Goal: Navigation & Orientation: Find specific page/section

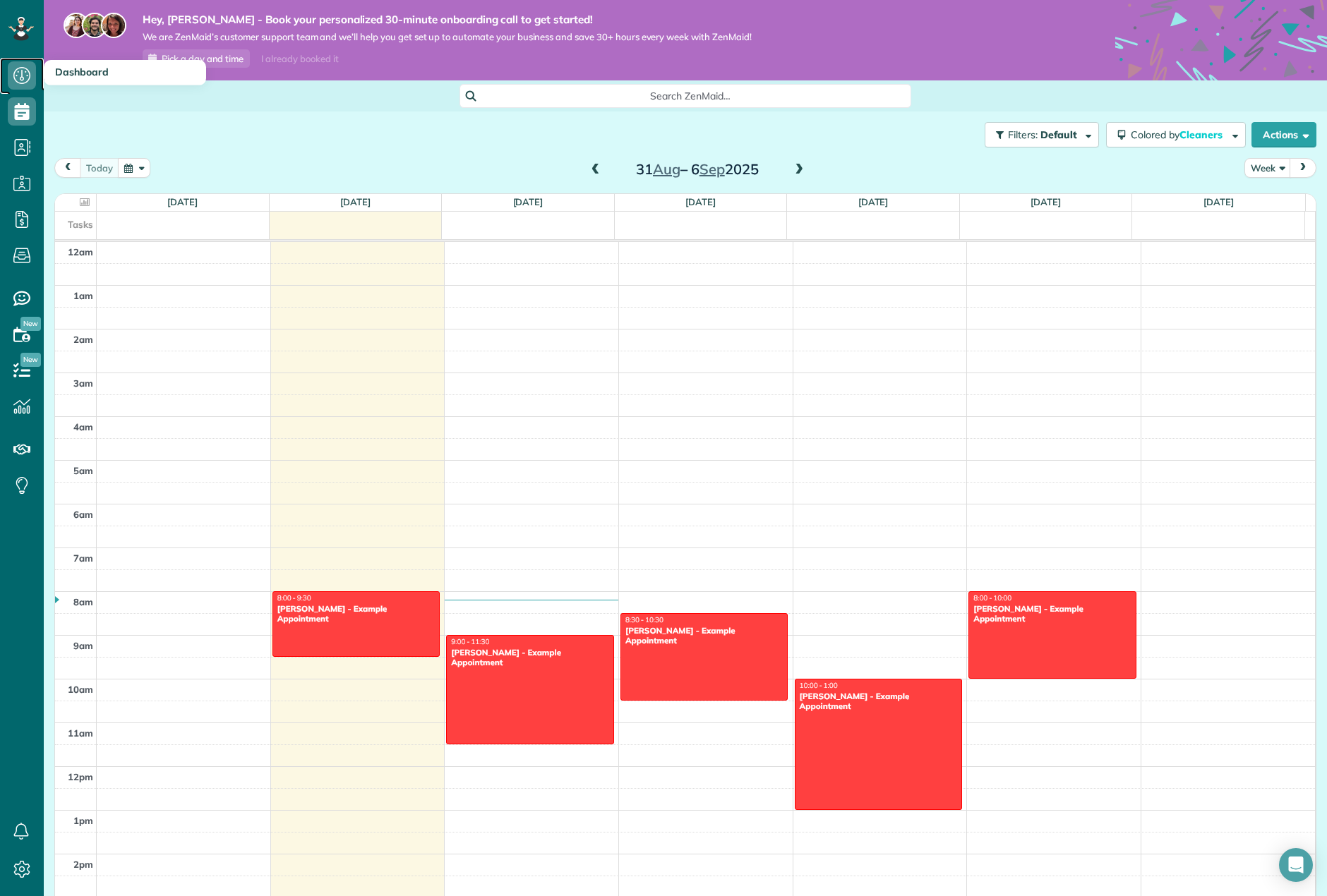
scroll to position [307, 0]
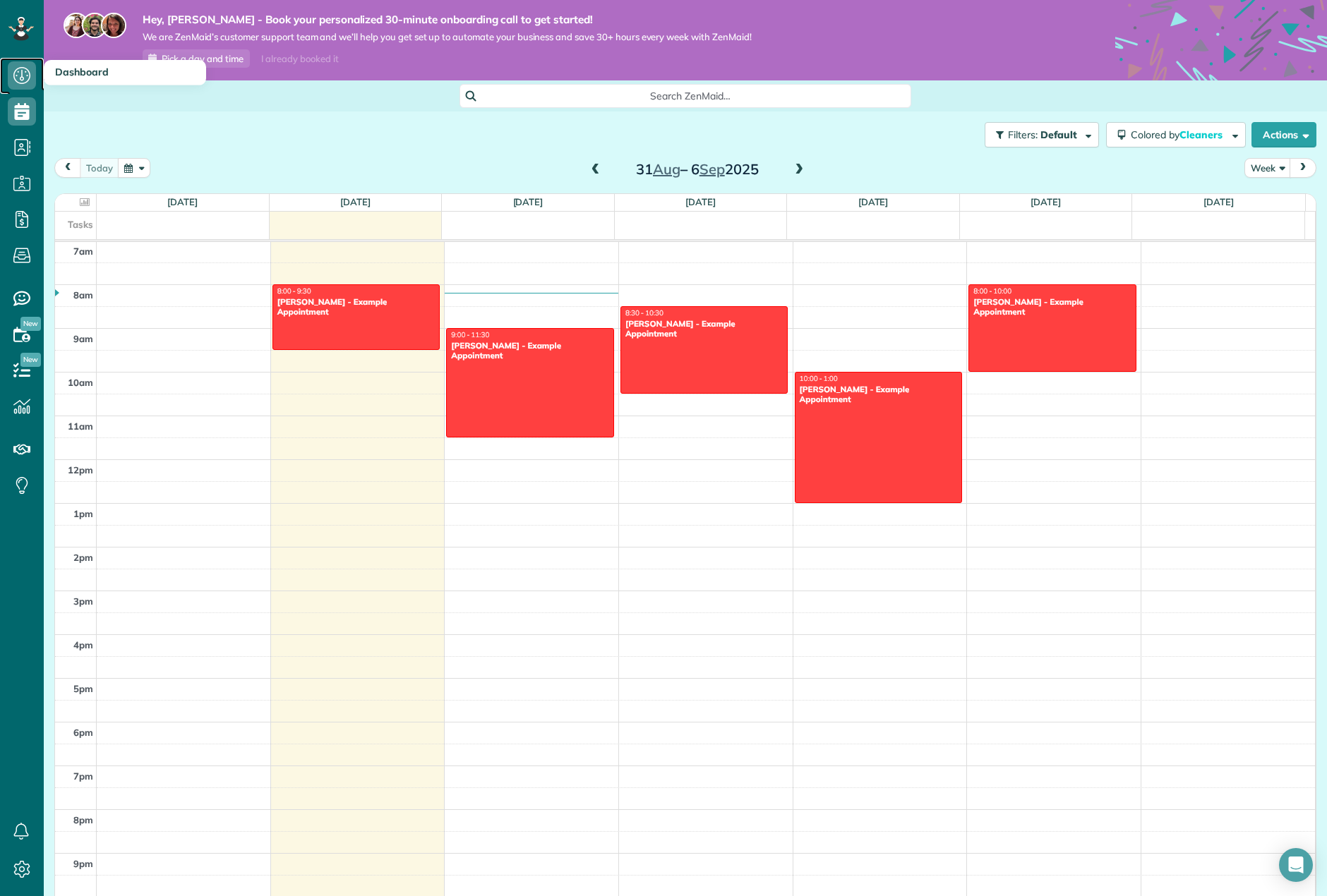
drag, startPoint x: 0, startPoint y: 0, endPoint x: 12, endPoint y: 70, distance: 71.0
click at [12, 72] on icon at bounding box center [22, 75] width 28 height 28
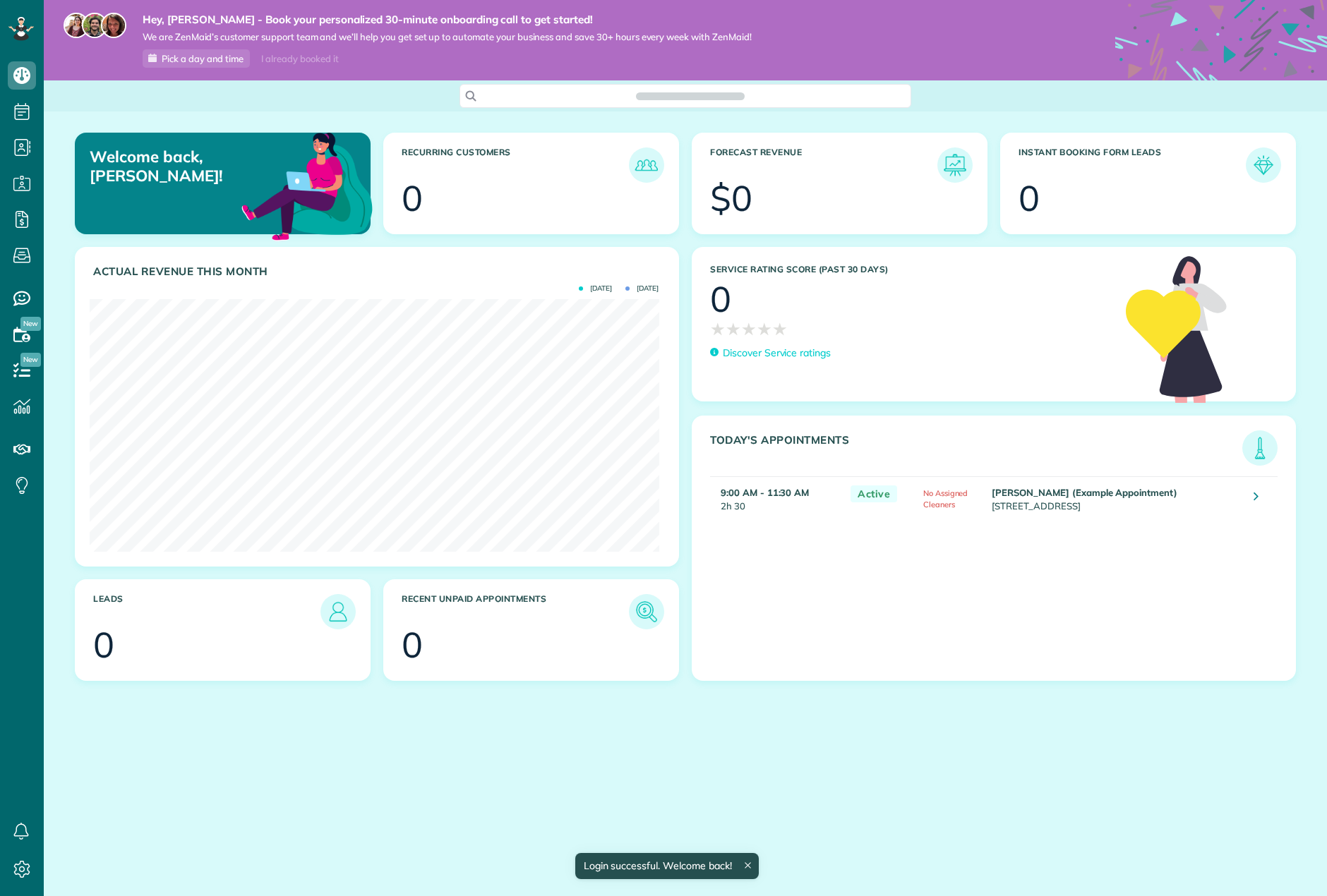
scroll to position [253, 569]
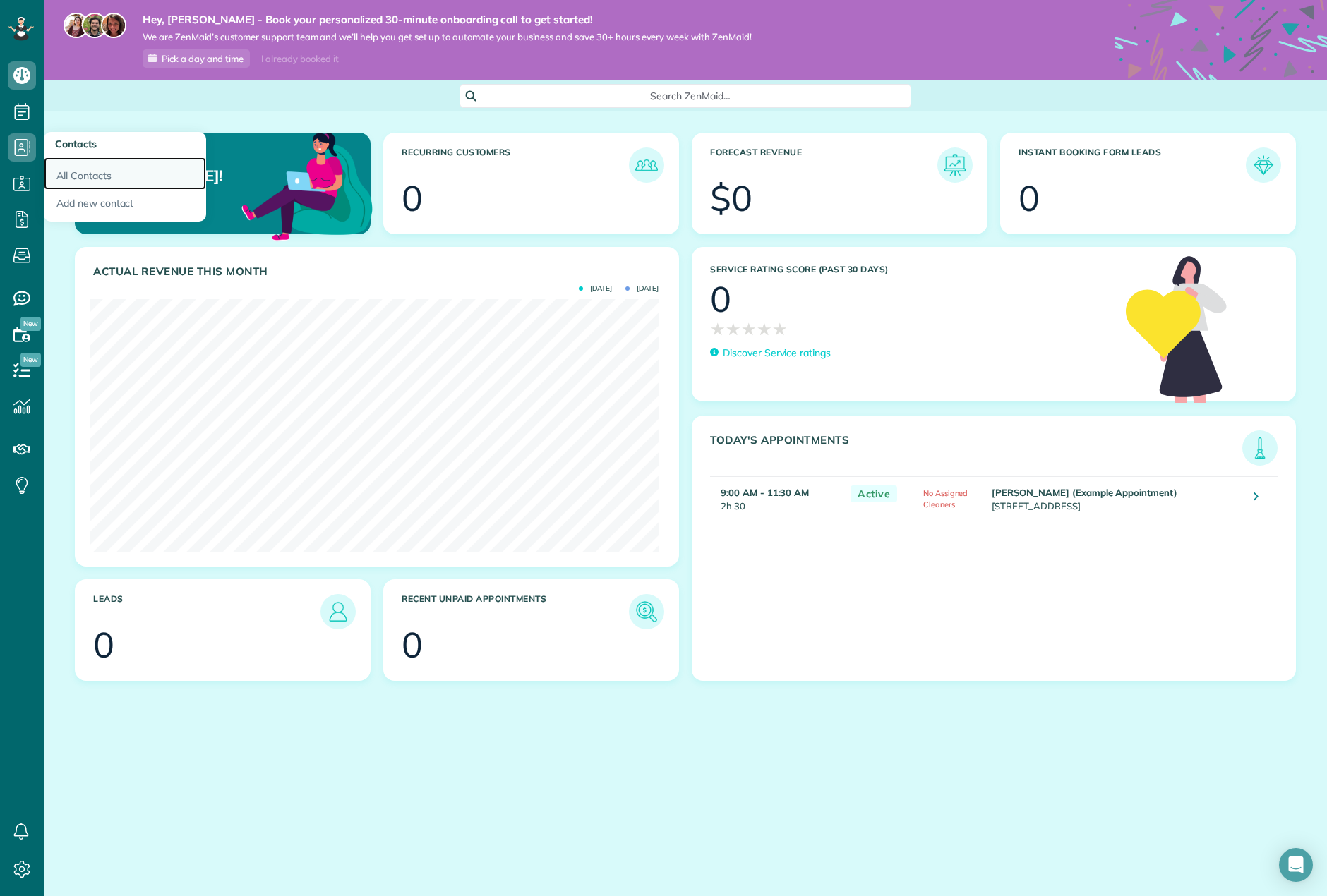
click at [82, 177] on link "All Contacts" at bounding box center [125, 173] width 162 height 32
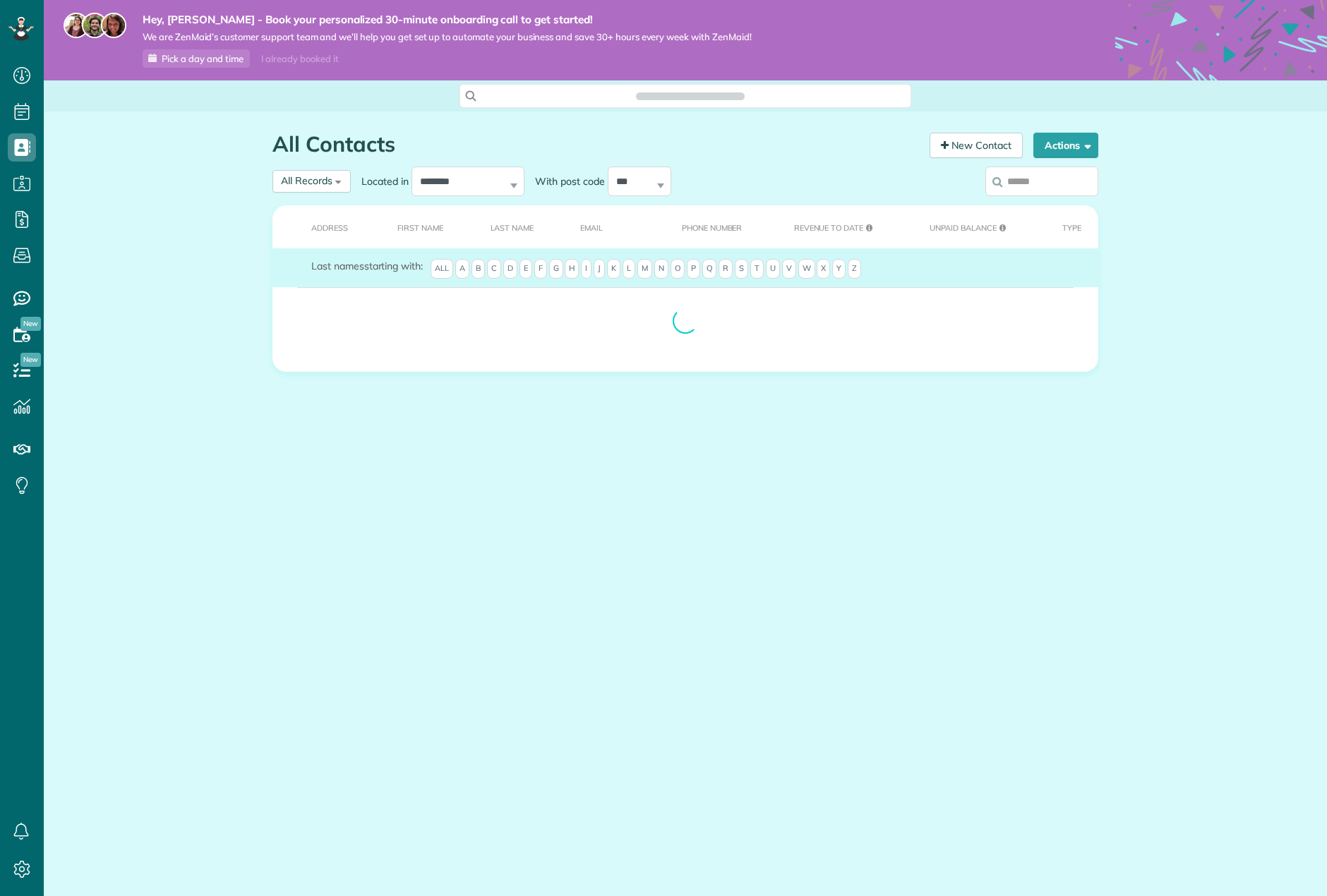
scroll to position [7, 7]
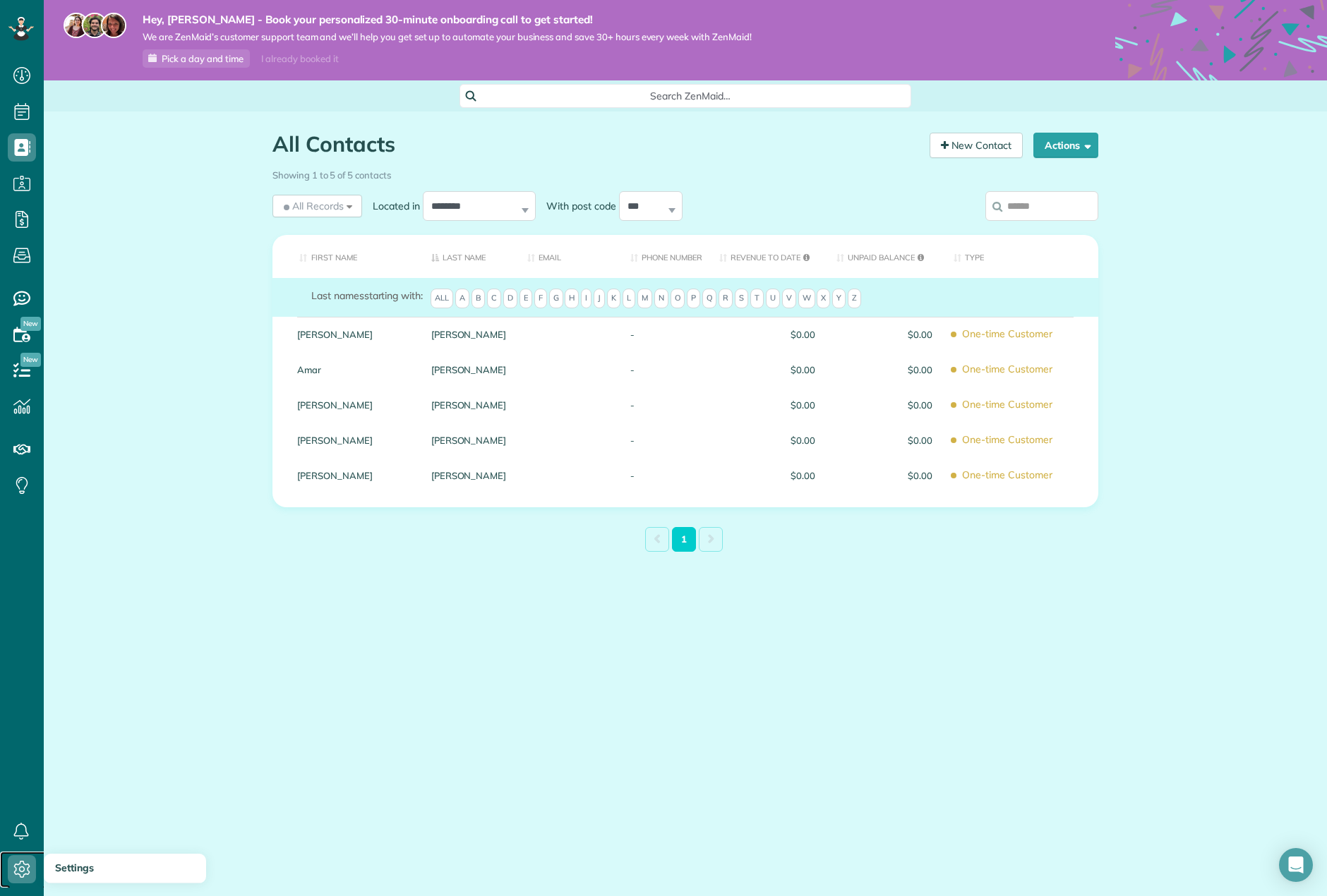
click at [35, 869] on icon at bounding box center [22, 869] width 28 height 28
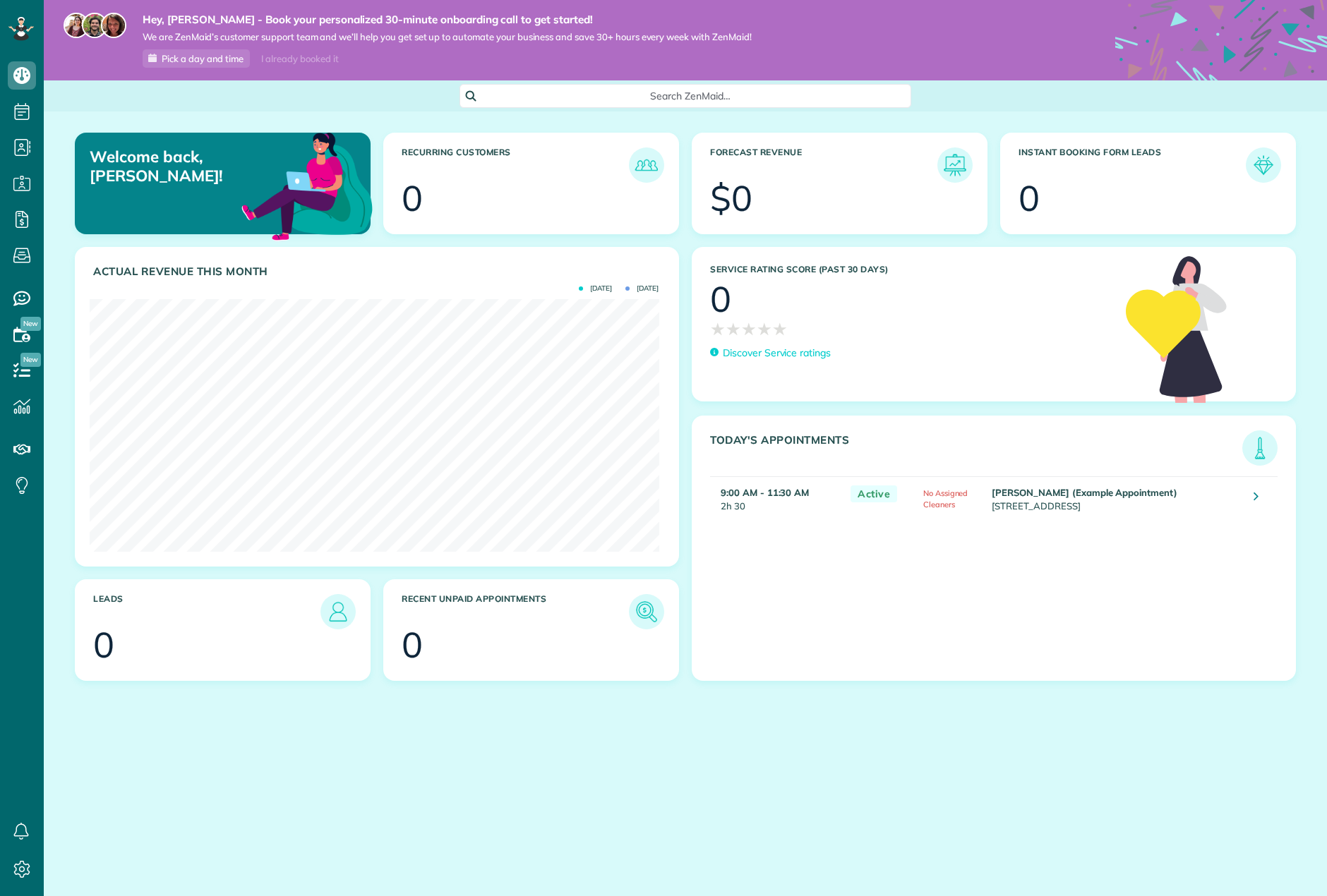
scroll to position [253, 569]
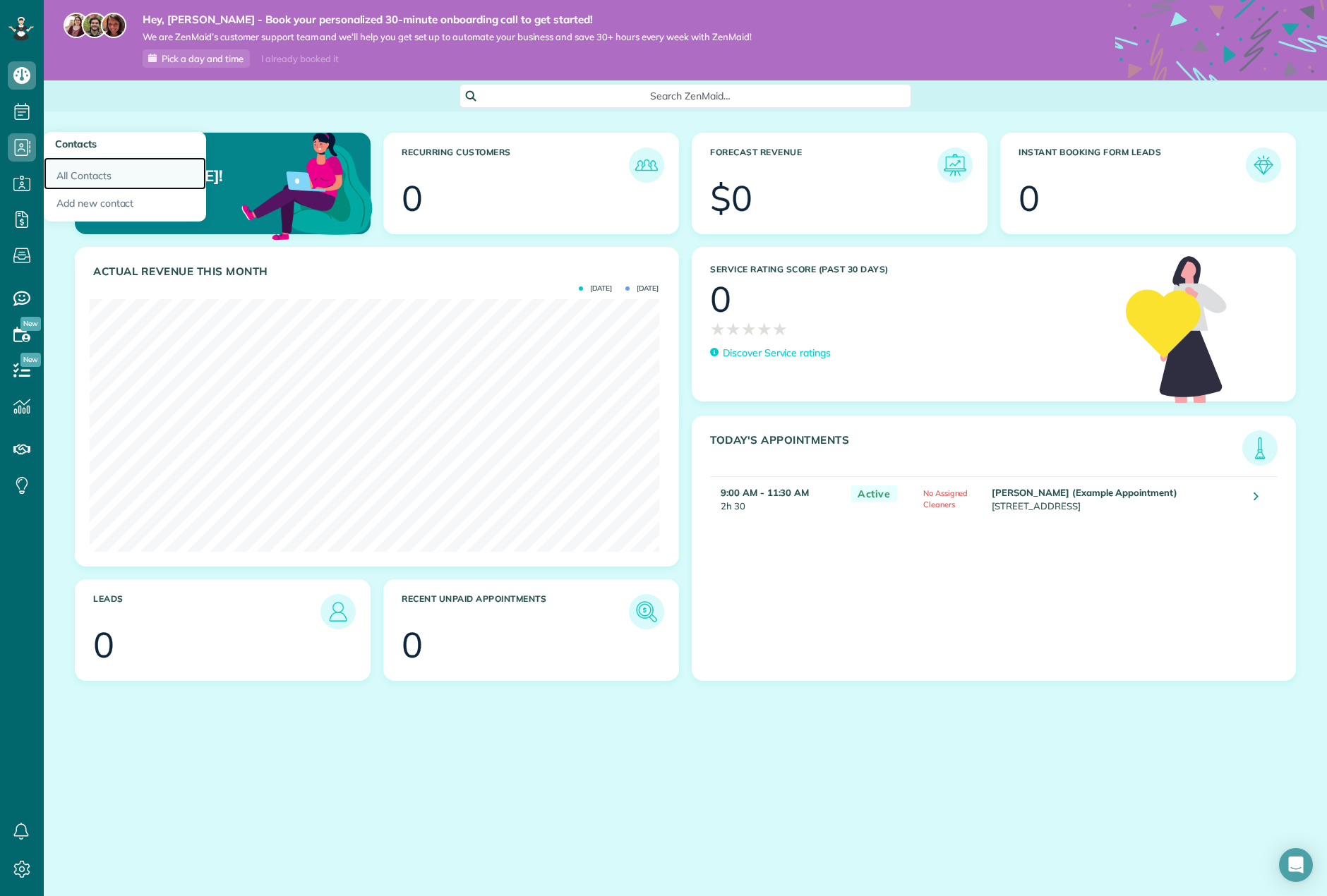
click at [98, 174] on link "All Contacts" at bounding box center [125, 173] width 162 height 32
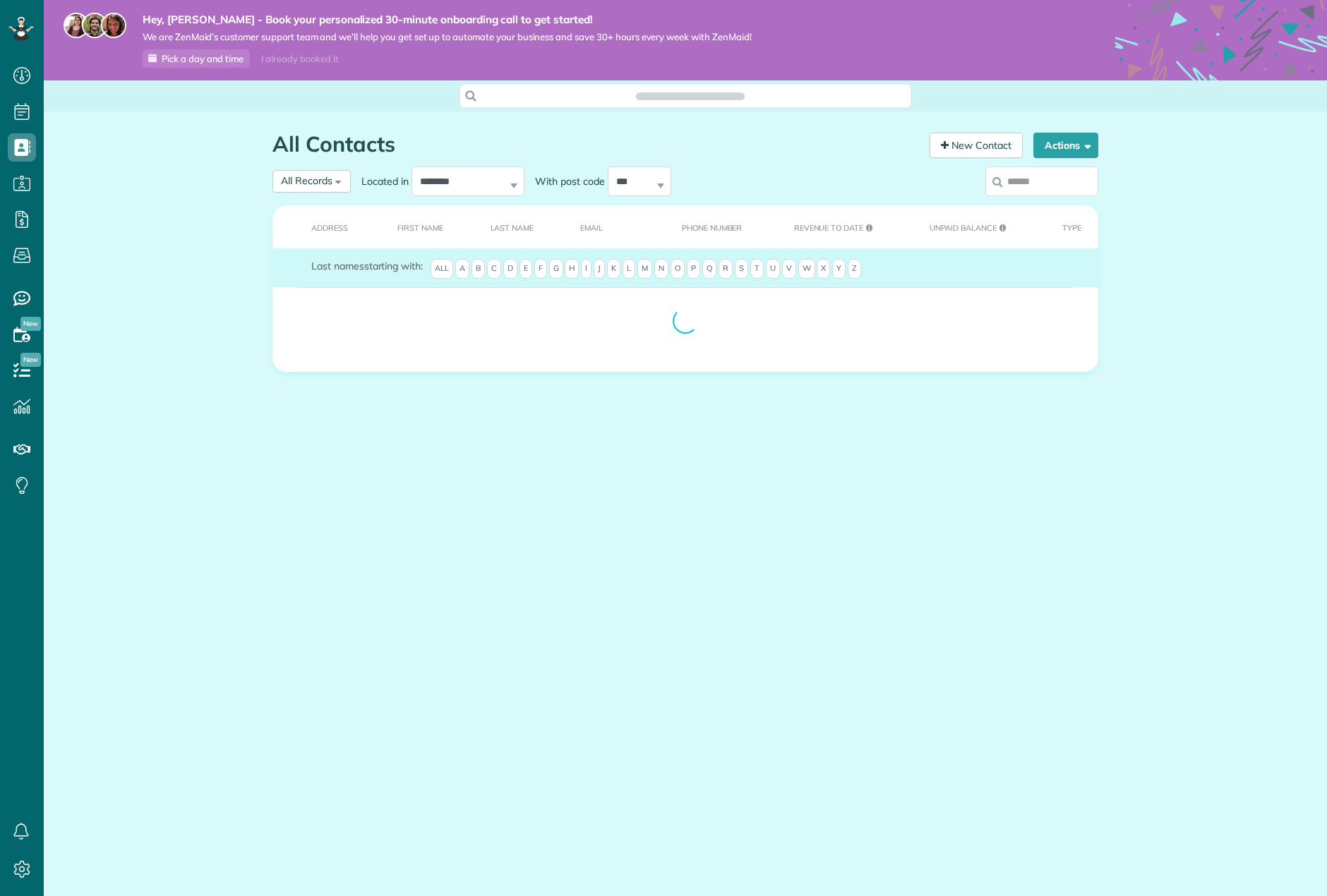
scroll to position [7, 7]
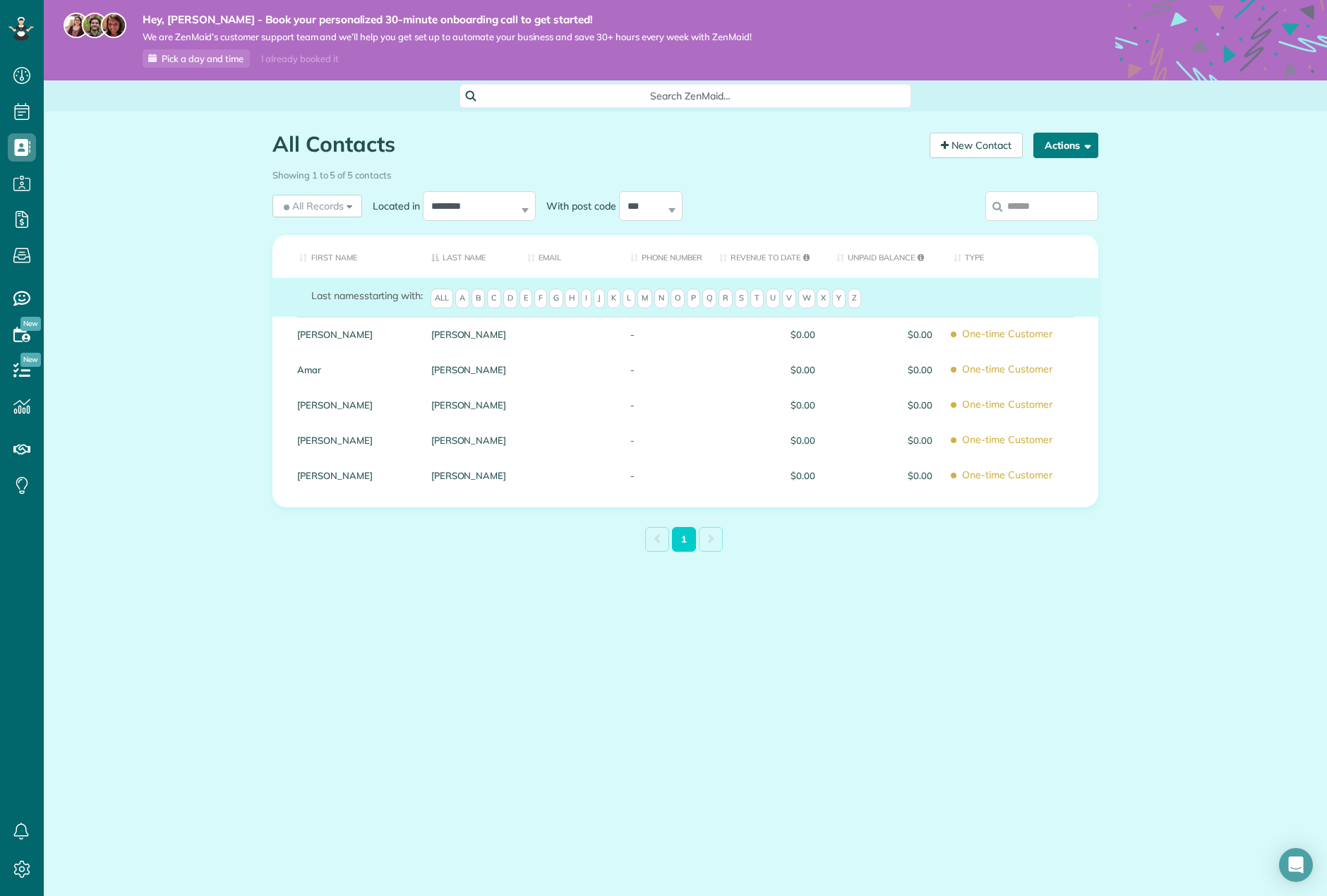
click at [1066, 137] on button "Actions" at bounding box center [1066, 145] width 65 height 26
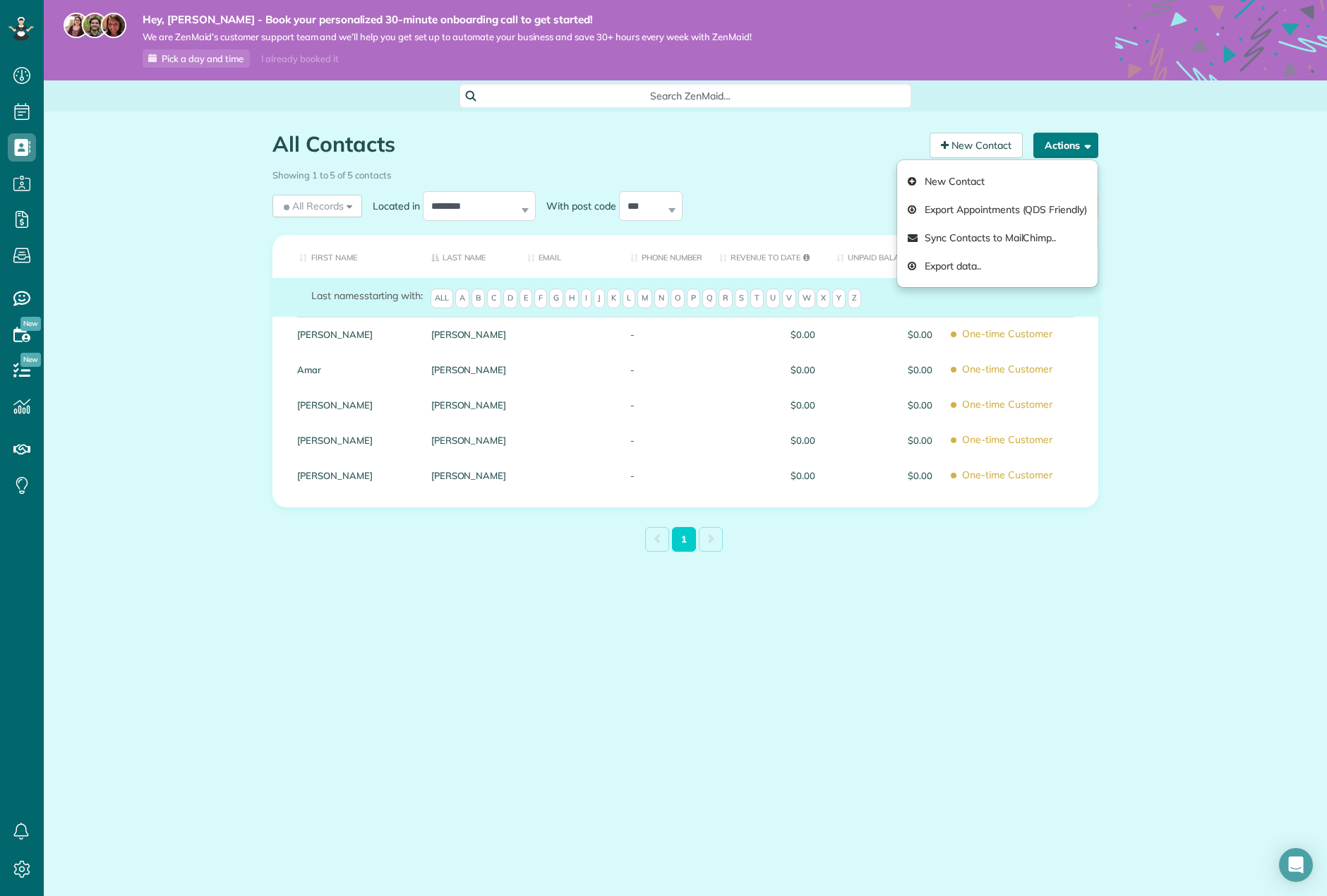
click at [1066, 137] on button "Actions" at bounding box center [1066, 145] width 65 height 26
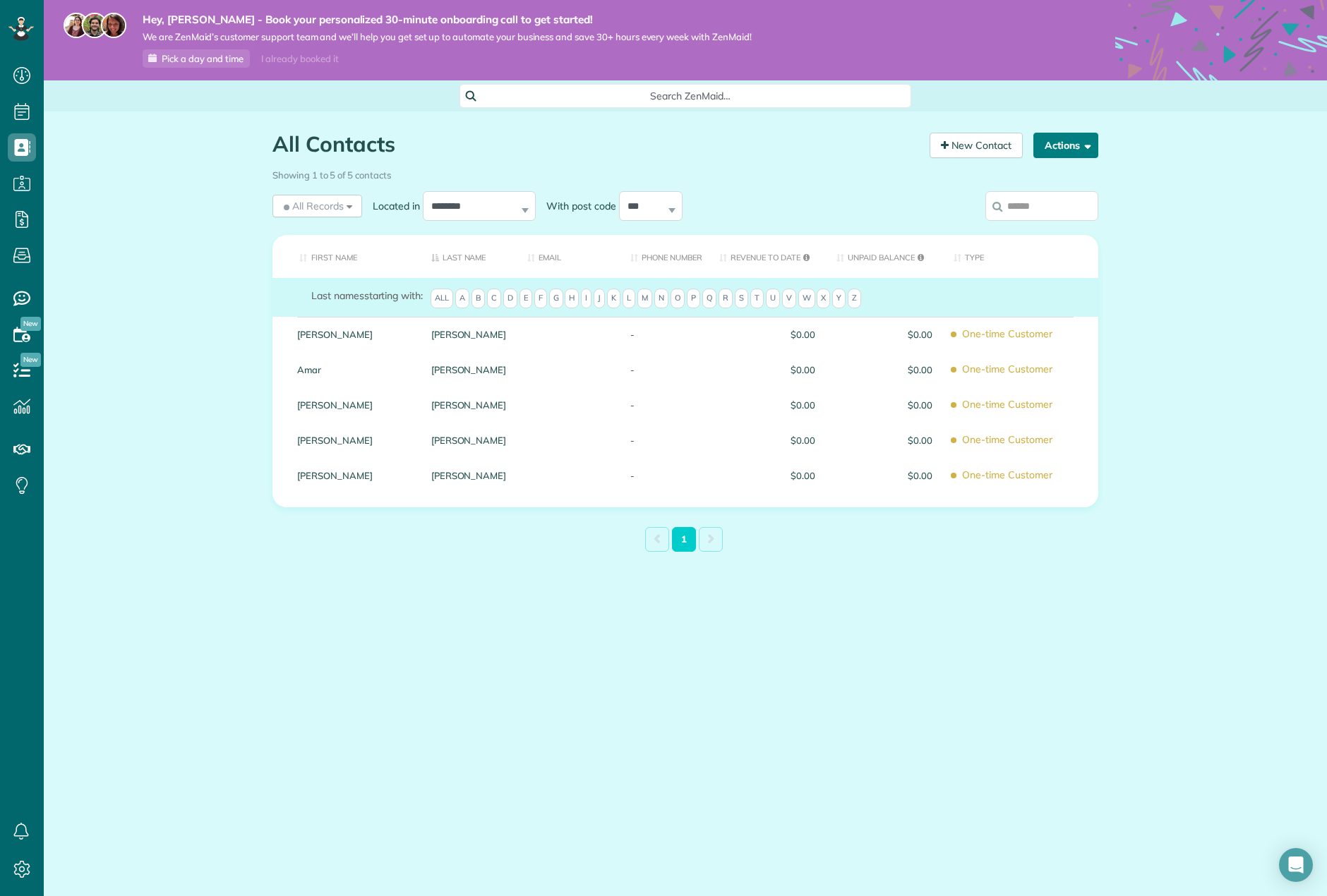
click at [1061, 149] on button "Actions" at bounding box center [1066, 145] width 65 height 26
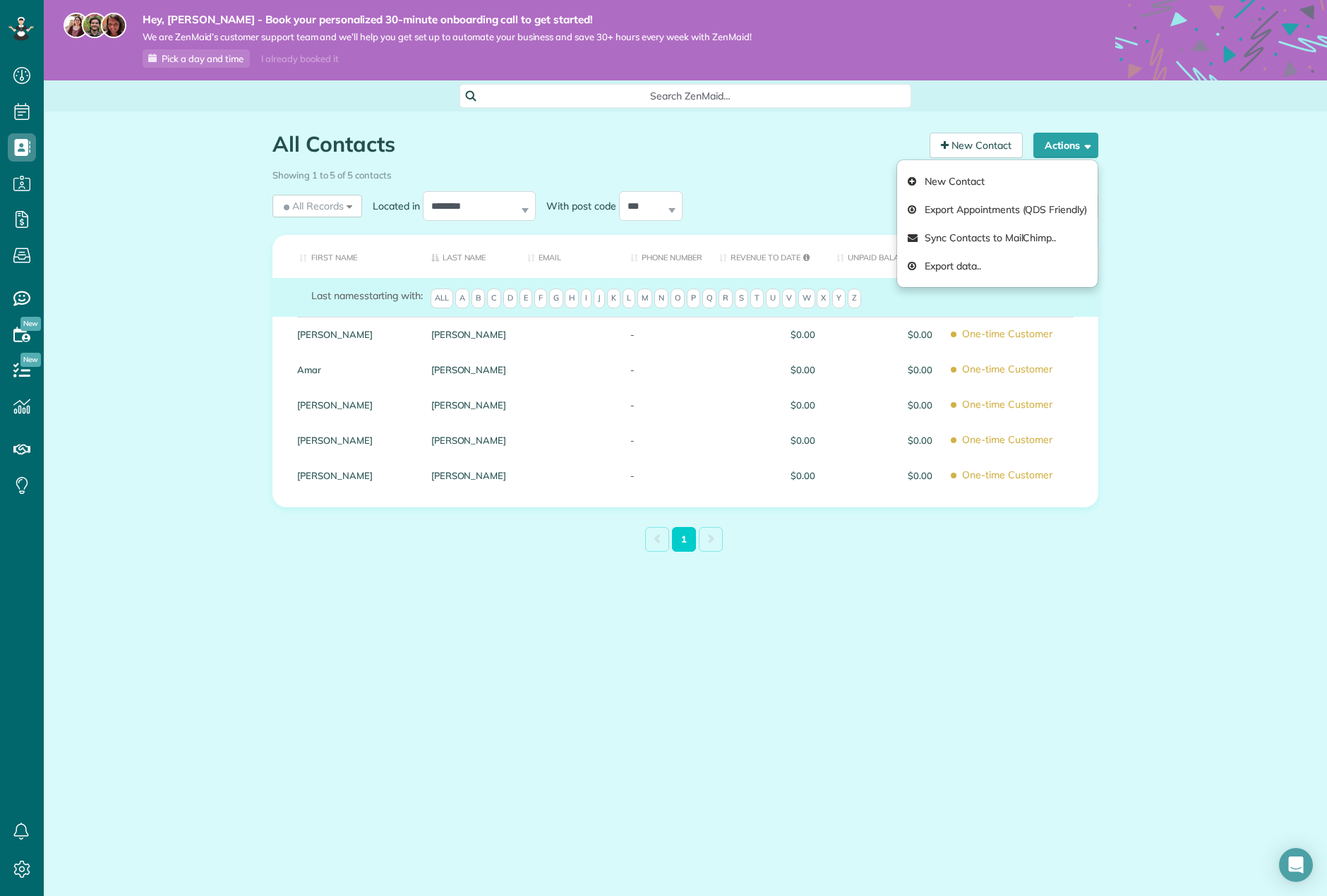
click at [412, 657] on main "Hey, [PERSON_NAME] - Book your personalized 30-minute onboarding call to get st…" at bounding box center [685, 448] width 1283 height 896
